Goal: Check status: Check status

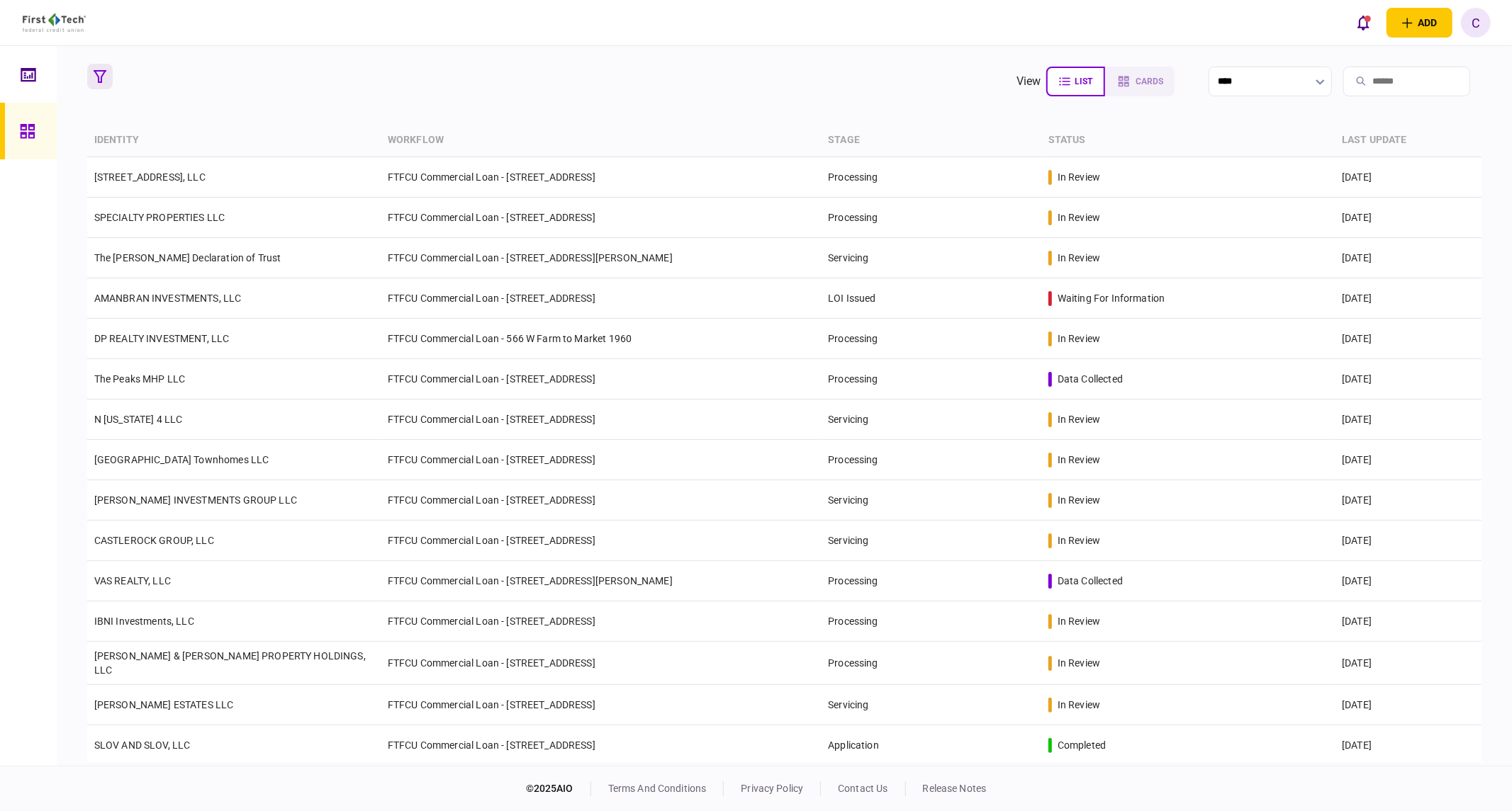
click at [101, 80] on icon "button" at bounding box center [100, 76] width 13 height 13
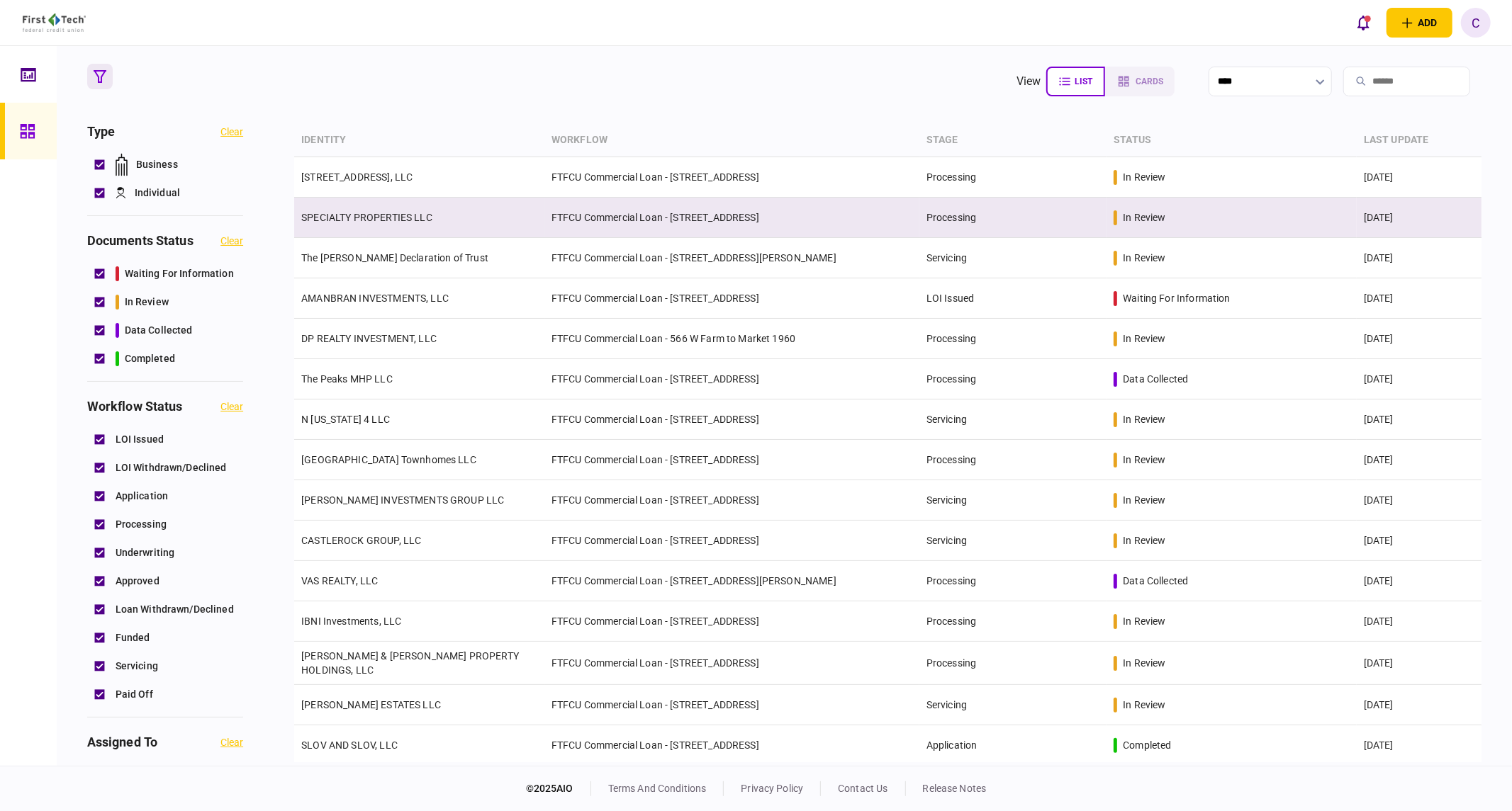
click at [428, 224] on td "SPECIALTY PROPERTIES LLC" at bounding box center [419, 218] width 250 height 40
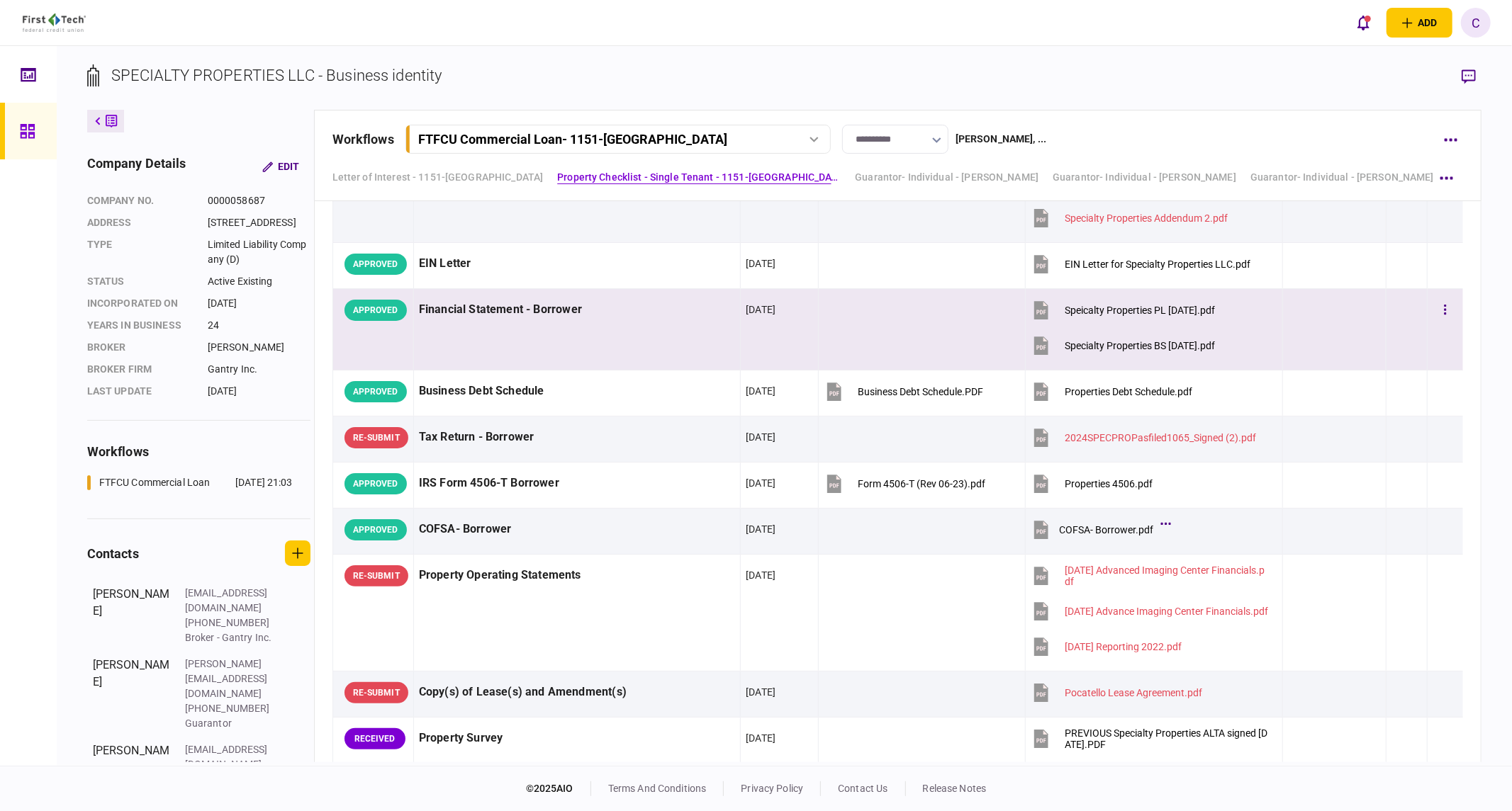
scroll to position [551, 0]
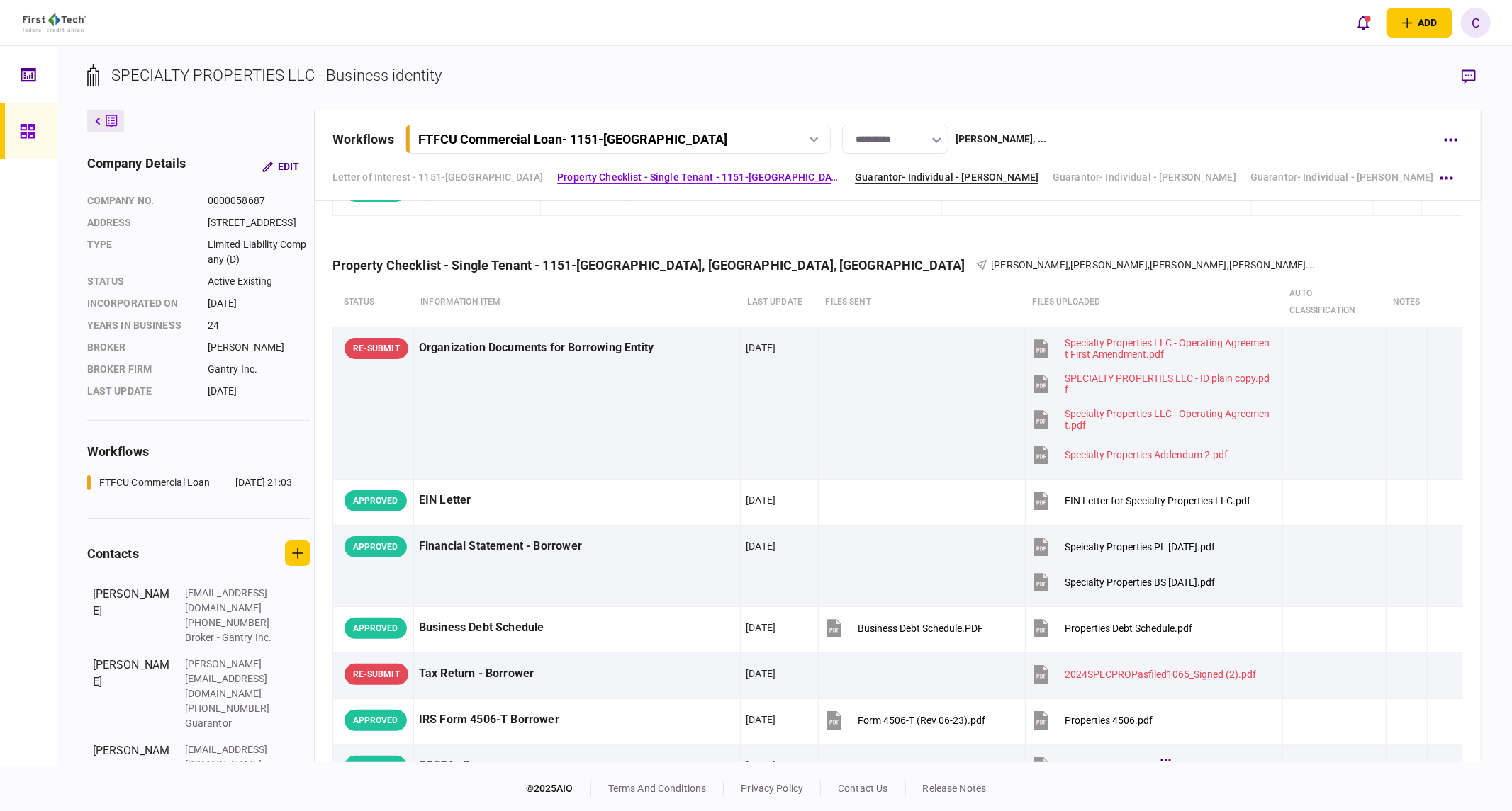
click at [997, 177] on link "Guarantor- Individual - [PERSON_NAME]" at bounding box center [946, 177] width 183 height 15
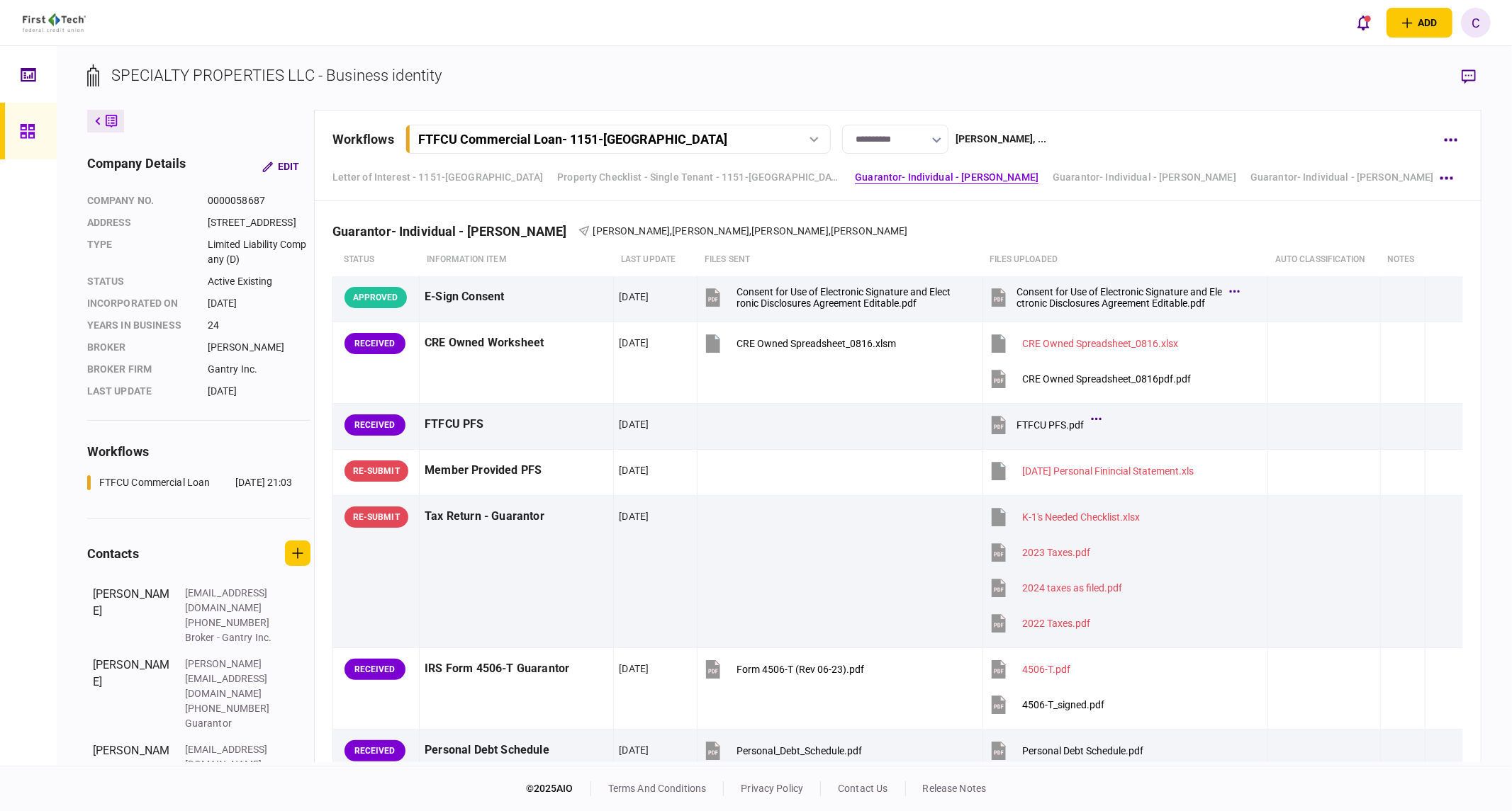
click at [1486, 31] on div "C" at bounding box center [1476, 23] width 30 height 30
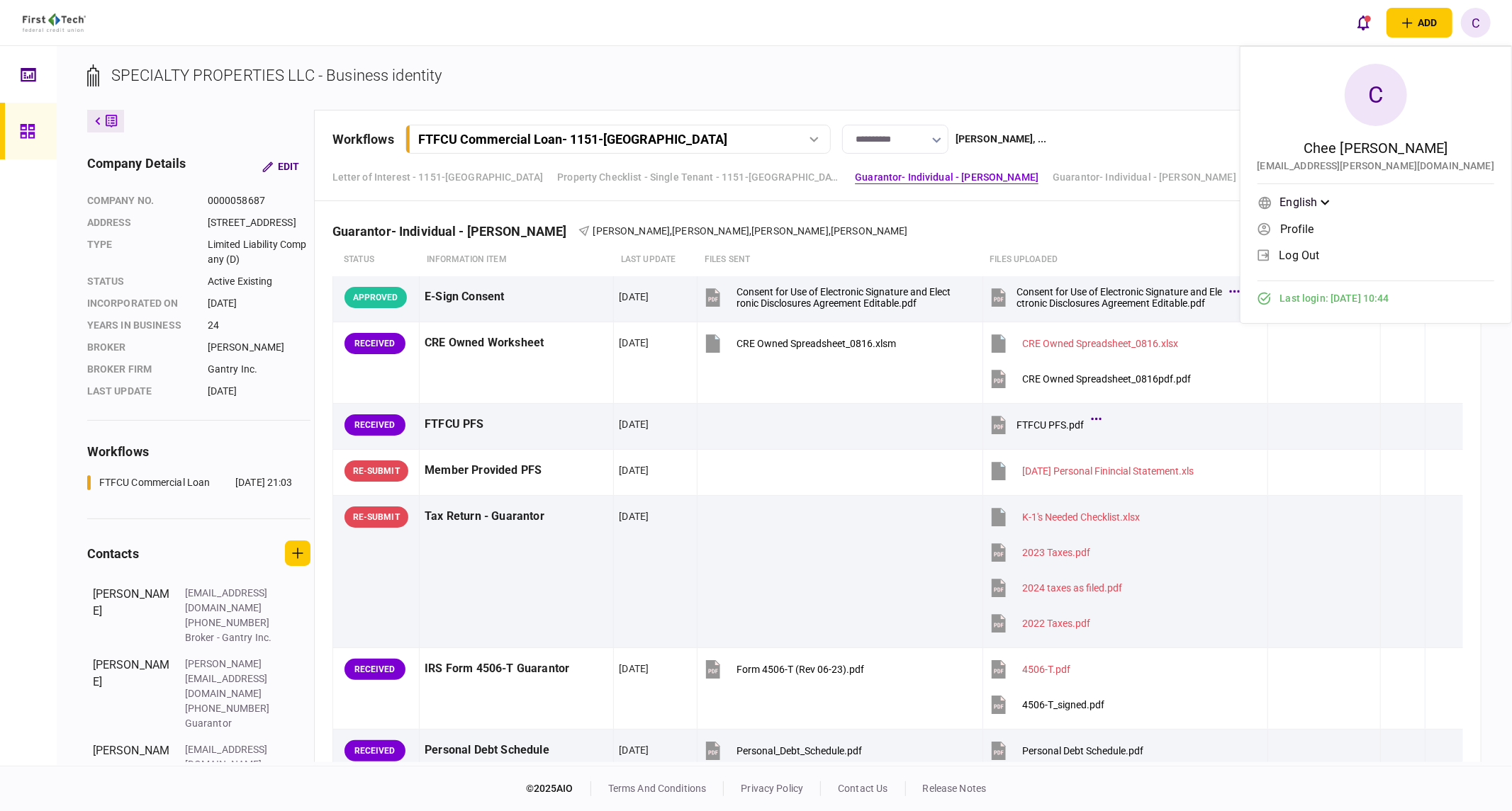
click at [1401, 257] on link "log out" at bounding box center [1375, 255] width 237 height 22
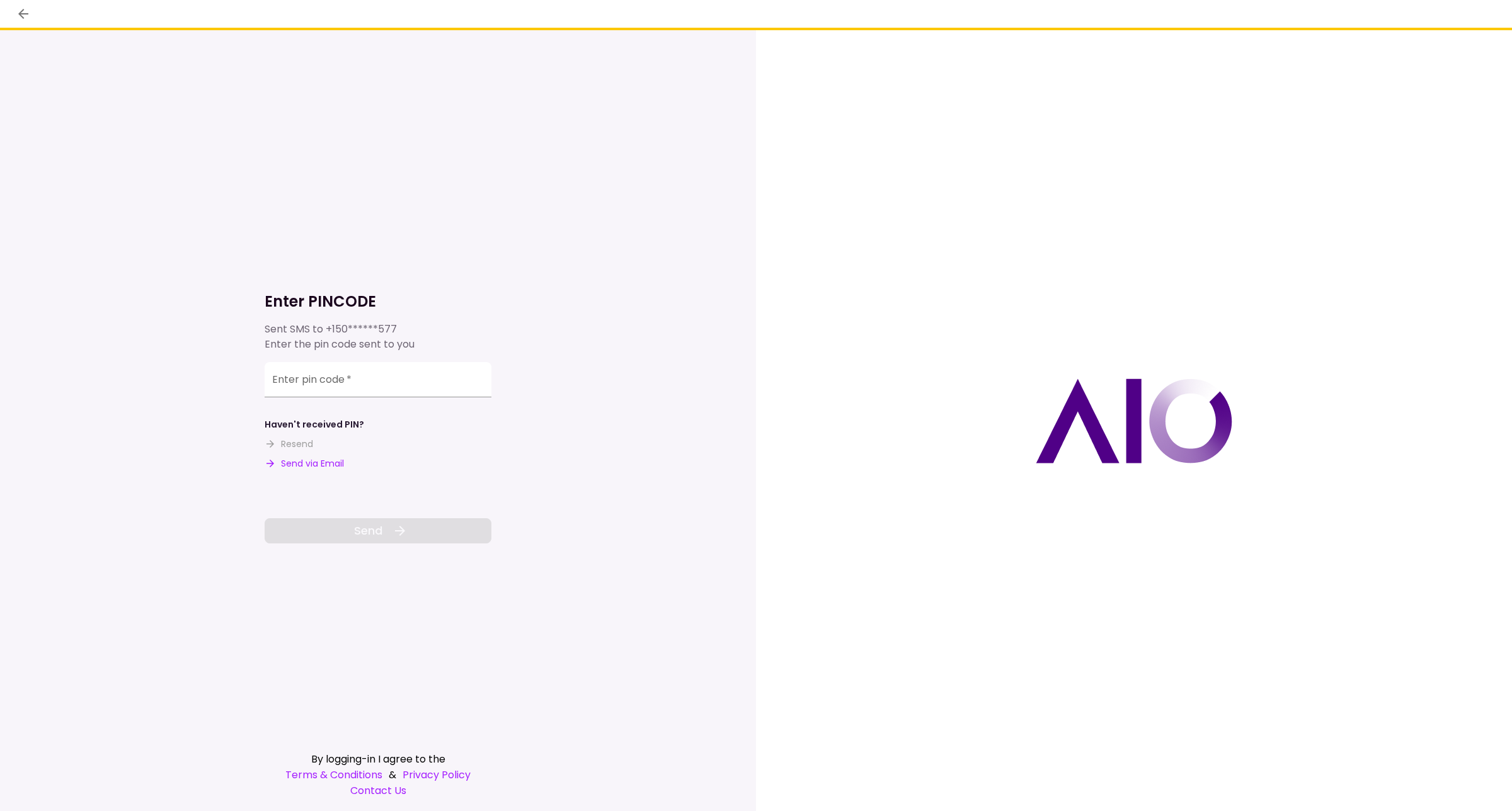
click at [306, 466] on button "Send via Email" at bounding box center [304, 463] width 80 height 13
click at [346, 377] on input "Enter pin code   *" at bounding box center [378, 379] width 227 height 35
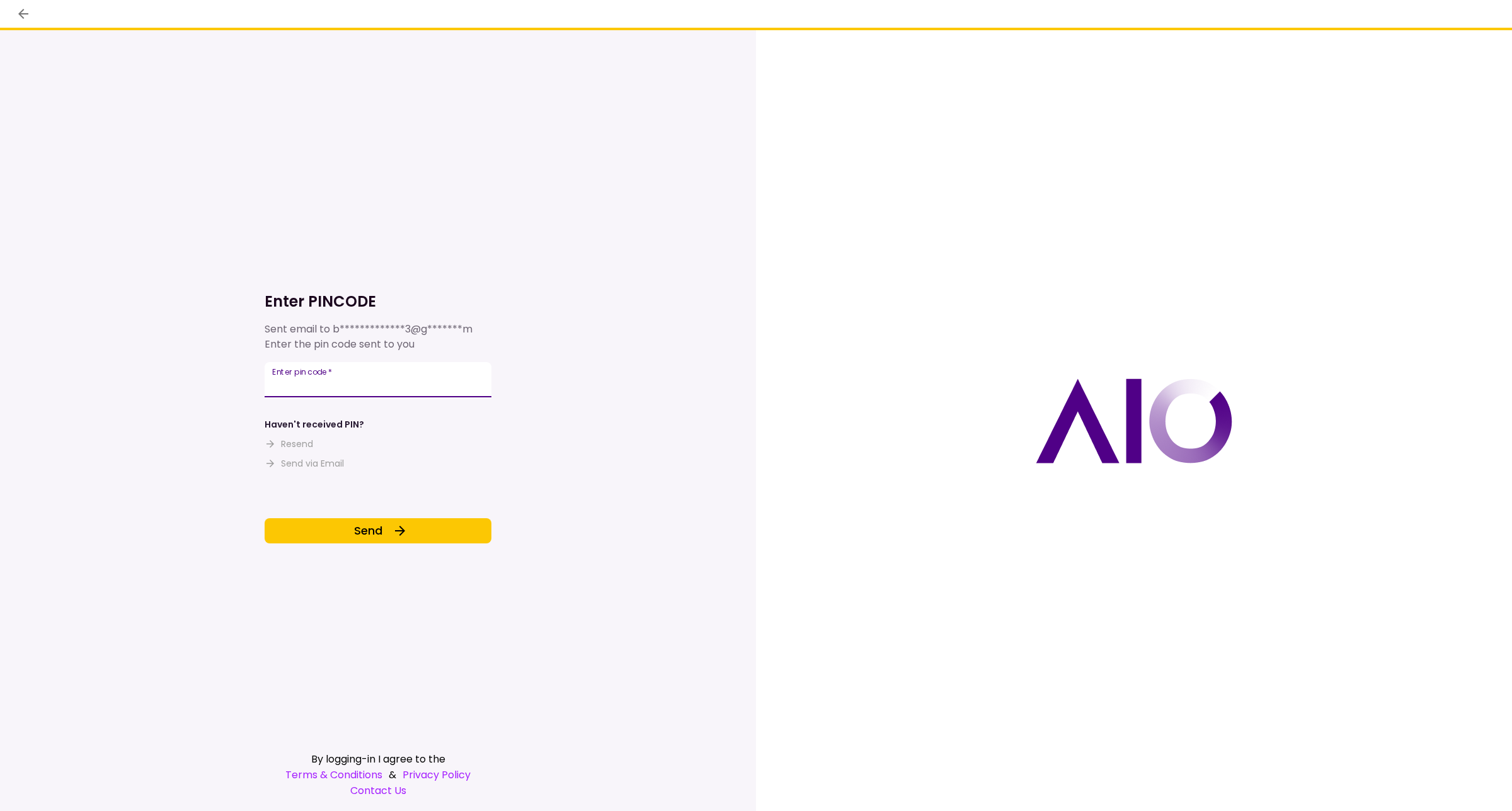
type input "******"
